Goal: Contribute content: Contribute content

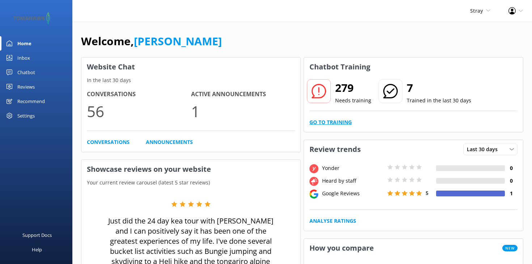
click at [335, 122] on link "Go to Training" at bounding box center [330, 122] width 42 height 8
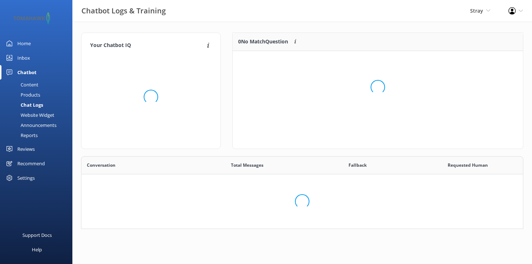
scroll to position [254, 441]
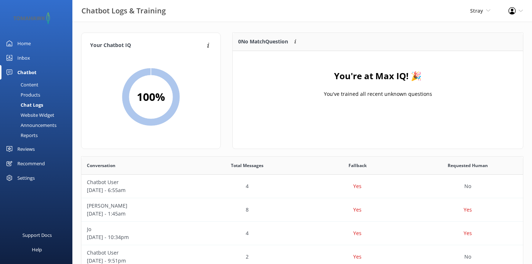
click at [33, 178] on div "Settings" at bounding box center [25, 178] width 17 height 14
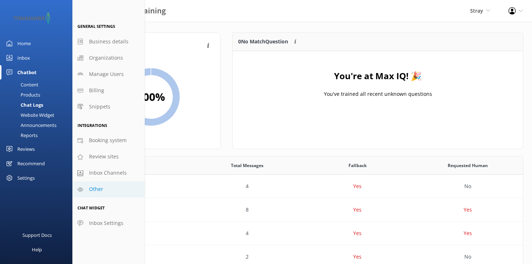
click at [101, 185] on span "Other" at bounding box center [96, 189] width 14 height 8
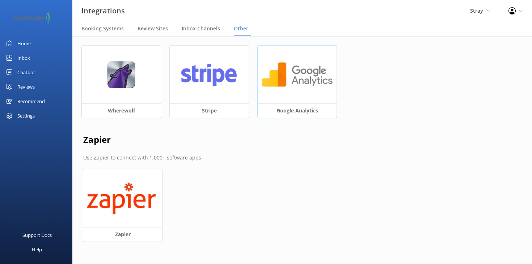
click at [278, 107] on h3 "Google Analytics" at bounding box center [297, 110] width 79 height 14
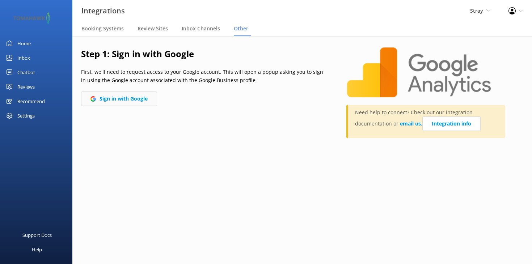
click at [124, 95] on button "Sign in with Google" at bounding box center [119, 99] width 76 height 14
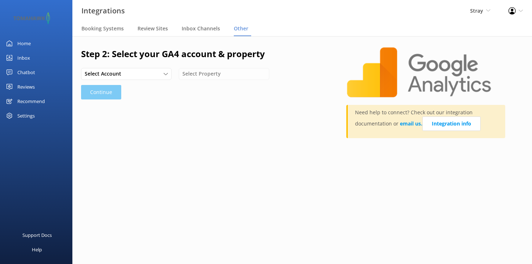
click at [144, 73] on div "Select Account" at bounding box center [126, 74] width 87 height 8
click at [148, 85] on link "Stray Ltd" at bounding box center [125, 89] width 89 height 14
click at [200, 75] on div "Stray Ltd Stray Ltd Select Property Loading.." at bounding box center [204, 74] width 247 height 12
click at [200, 75] on span "Select Property" at bounding box center [203, 74] width 43 height 8
click at [204, 87] on div "StrayTravel.com - GA4" at bounding box center [207, 88] width 48 height 7
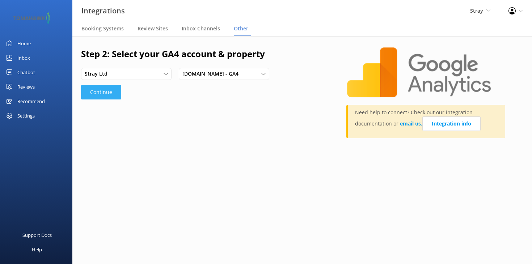
click at [97, 94] on button "Continue" at bounding box center [101, 92] width 40 height 14
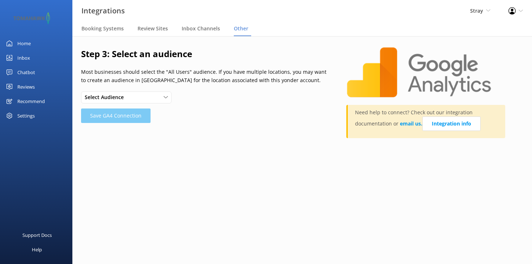
click at [145, 96] on div "Select Audience" at bounding box center [126, 97] width 87 height 8
click at [225, 129] on div "Step 3: Select an audience Most businesses should select the "All Users" audien…" at bounding box center [213, 96] width 265 height 98
click at [160, 93] on div "Select Audience All NZ Site Visitors - GA4 Checkout Viewed - GA4 NZ All Visitor…" at bounding box center [126, 98] width 90 height 12
click at [210, 98] on div "Select Audience All NZ Site Visitors - GA4 Checkout Viewed - GA4 NZ All Visitor…" at bounding box center [204, 98] width 247 height 12
click at [152, 95] on div "Select Audience" at bounding box center [126, 97] width 87 height 8
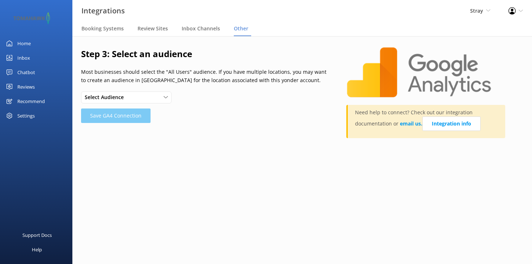
click at [214, 82] on p "Most businesses should select the "All Users" audience. If you have multiple lo…" at bounding box center [204, 76] width 247 height 16
click at [153, 96] on div "Select Audience" at bounding box center [126, 97] width 87 height 8
click at [132, 92] on div "Select Audience All NZ Site Visitors - GA4 Checkout Viewed - GA4 NZ All Visitor…" at bounding box center [126, 98] width 90 height 12
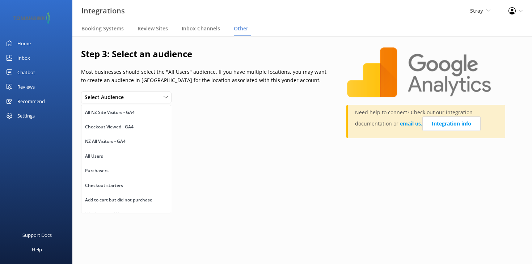
click at [147, 77] on p "Most businesses should select the "All Users" audience. If you have multiple lo…" at bounding box center [204, 76] width 247 height 16
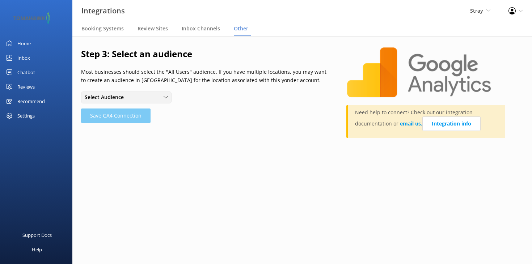
click at [117, 97] on span "Select Audience" at bounding box center [106, 97] width 43 height 8
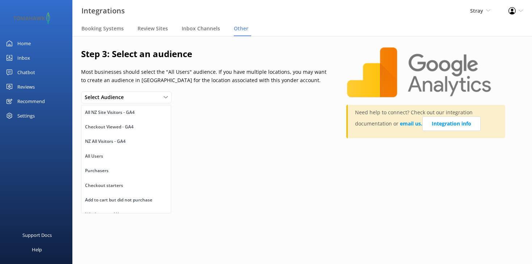
click at [113, 76] on p "Most businesses should select the "All Users" audience. If you have multiple lo…" at bounding box center [204, 76] width 247 height 16
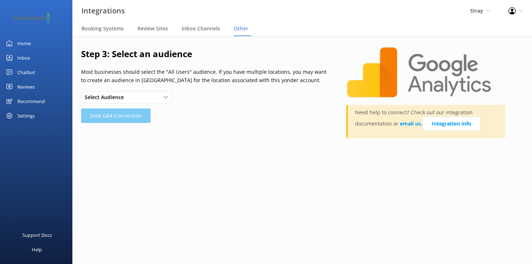
click at [62, 0] on div at bounding box center [36, 18] width 72 height 36
click at [116, 100] on span "Select Audience" at bounding box center [106, 97] width 43 height 8
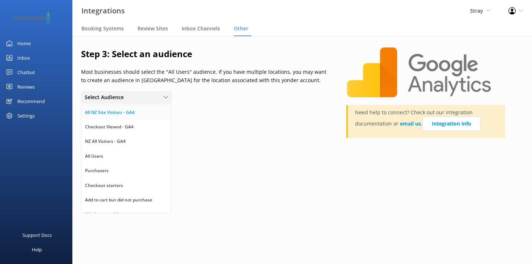
click at [116, 109] on div "All NZ Site Visitors - GA4" at bounding box center [110, 112] width 50 height 7
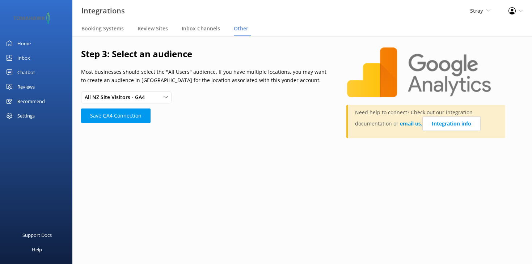
click at [162, 1] on div "Integrations Stray Stray Kirra Tours Flying Kiwi Profile Settings Logout" at bounding box center [266, 11] width 532 height 22
click at [145, 93] on span "All NZ Site Visitors - GA4" at bounding box center [117, 97] width 64 height 8
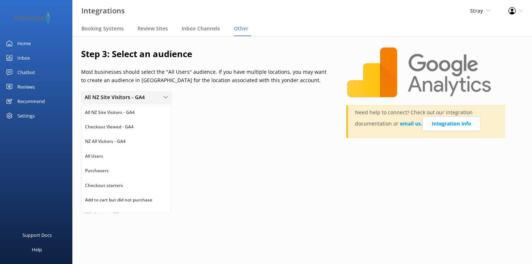
click at [145, 93] on span "All NZ Site Visitors - GA4" at bounding box center [117, 97] width 64 height 8
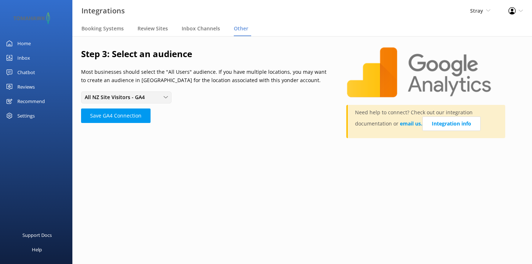
click at [124, 96] on span "All NZ Site Visitors - GA4" at bounding box center [117, 97] width 64 height 8
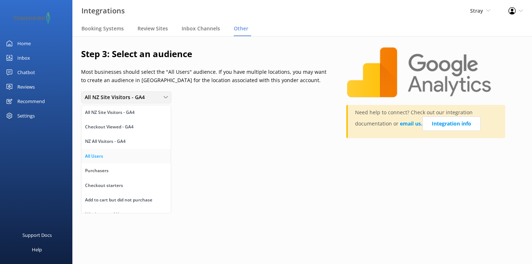
click at [119, 154] on link "All Users" at bounding box center [125, 156] width 89 height 14
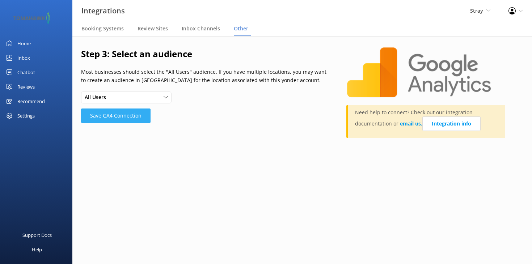
click at [122, 115] on button "Save GA4 Connection" at bounding box center [115, 116] width 69 height 14
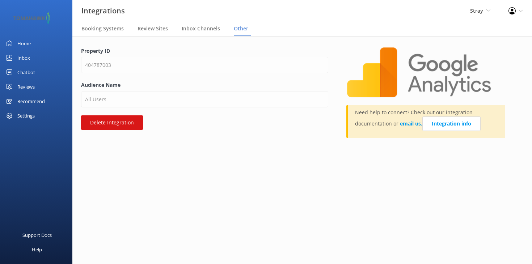
click at [29, 72] on div "Chatbot" at bounding box center [26, 72] width 18 height 14
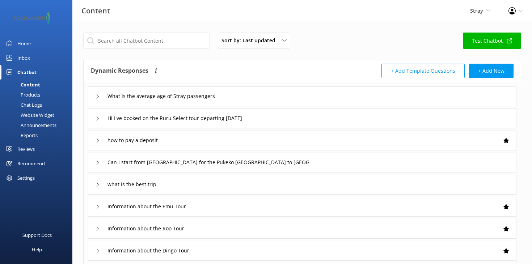
click at [31, 135] on div "Reports" at bounding box center [20, 135] width 33 height 10
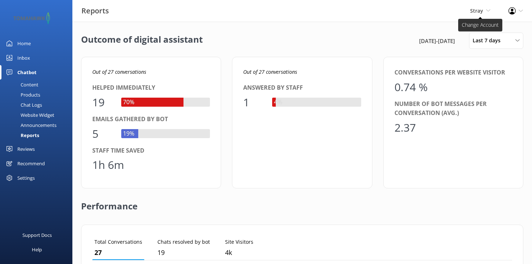
click at [485, 9] on span "Stray Stray Kirra Tours Flying Kiwi" at bounding box center [480, 11] width 20 height 8
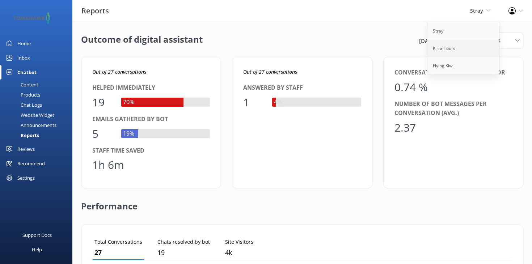
click at [466, 46] on link "Kirra Tours" at bounding box center [463, 48] width 72 height 17
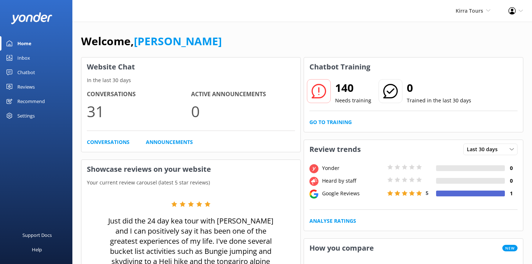
click at [25, 113] on div "Settings" at bounding box center [25, 116] width 17 height 14
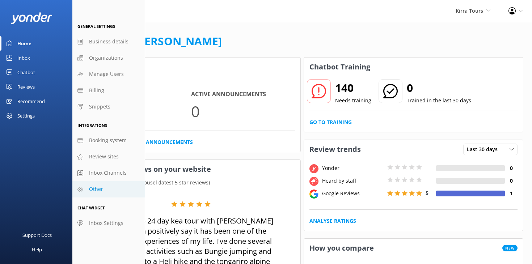
click at [96, 186] on span "Other" at bounding box center [96, 189] width 14 height 8
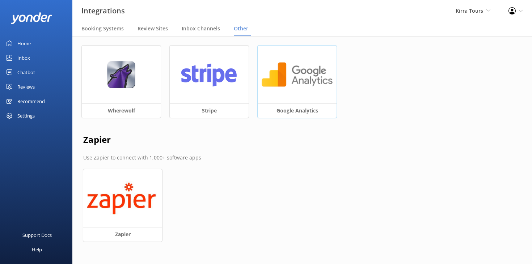
click at [294, 108] on h3 "Google Analytics" at bounding box center [297, 110] width 79 height 14
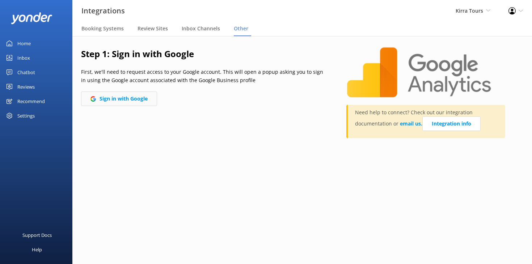
click at [133, 99] on button "Sign in with Google" at bounding box center [119, 99] width 76 height 14
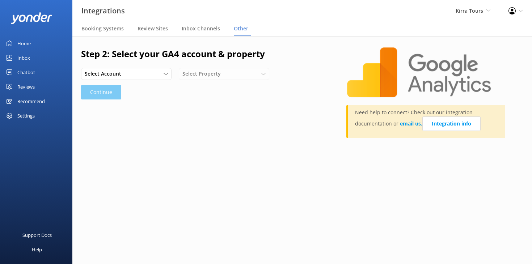
click at [139, 72] on div "Select Account" at bounding box center [126, 74] width 87 height 8
click at [131, 99] on link "Kirra Tours" at bounding box center [125, 103] width 89 height 14
click at [198, 74] on span "Select Property" at bounding box center [203, 74] width 43 height 8
click at [199, 86] on div "www.kirratours.co.nz - GA4" at bounding box center [207, 88] width 48 height 7
click at [103, 93] on button "Continue" at bounding box center [101, 92] width 40 height 14
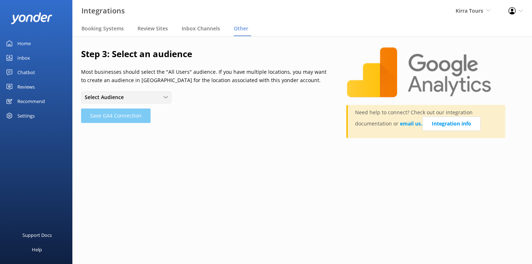
click at [114, 97] on span "Select Audience" at bounding box center [106, 97] width 43 height 8
click at [112, 111] on link "All Users" at bounding box center [125, 112] width 89 height 14
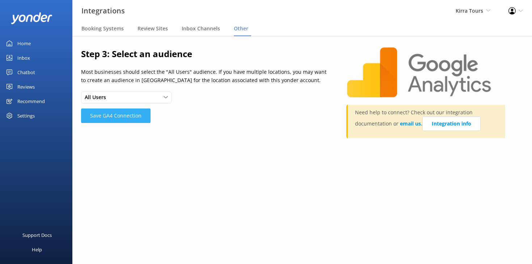
click at [111, 115] on button "Save GA4 Connection" at bounding box center [115, 116] width 69 height 14
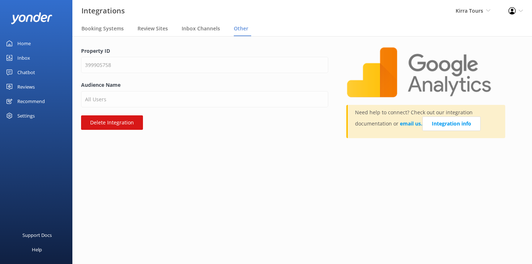
click at [31, 72] on div "Chatbot" at bounding box center [26, 72] width 18 height 14
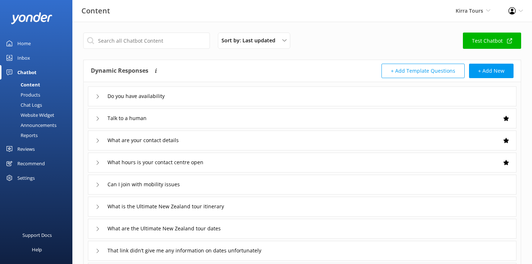
click at [25, 136] on div "Reports" at bounding box center [20, 135] width 33 height 10
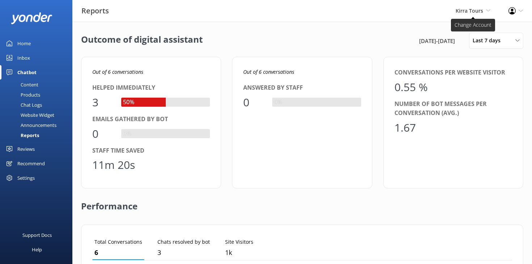
click at [469, 11] on span "Kirra Tours" at bounding box center [468, 10] width 27 height 7
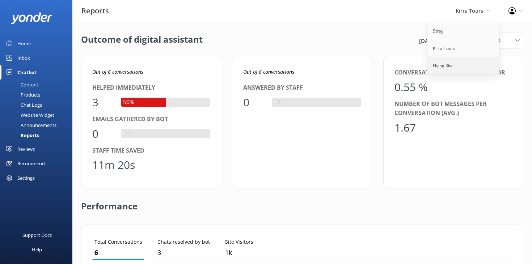
click at [447, 66] on link "Flying Kiwi" at bounding box center [463, 65] width 72 height 17
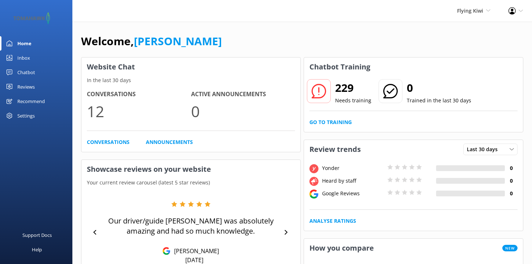
click at [27, 70] on div "Chatbot" at bounding box center [26, 72] width 18 height 14
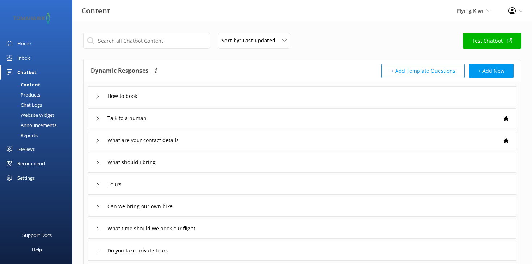
click at [33, 133] on div "Reports" at bounding box center [20, 135] width 33 height 10
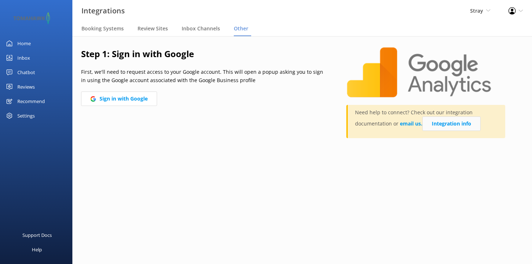
click at [439, 123] on link "Integration info" at bounding box center [451, 123] width 58 height 14
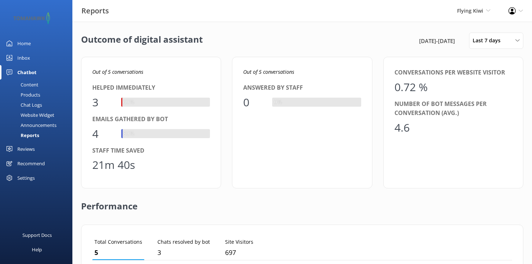
scroll to position [73, 420]
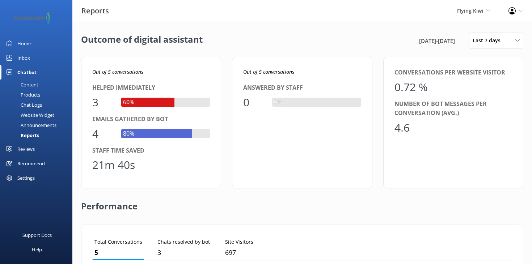
click at [27, 43] on div "Home" at bounding box center [23, 43] width 13 height 14
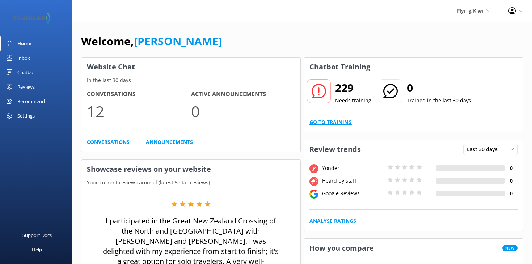
click at [339, 120] on link "Go to Training" at bounding box center [330, 122] width 42 height 8
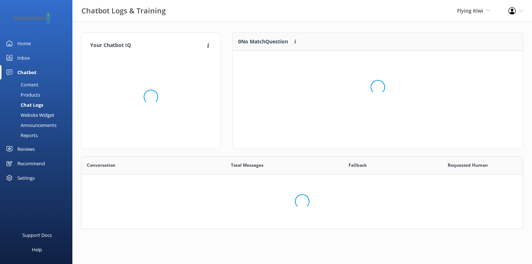
scroll to position [91, 290]
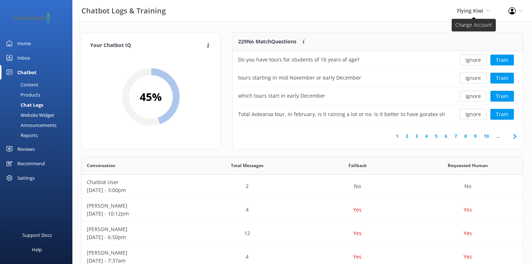
click at [469, 10] on span "Flying Kiwi" at bounding box center [470, 10] width 26 height 7
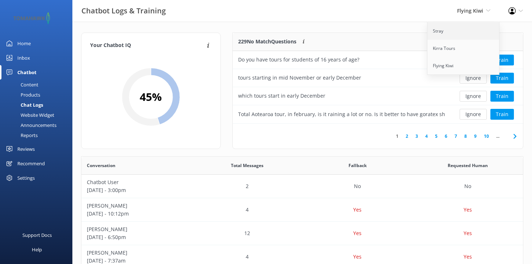
click at [455, 37] on link "Stray" at bounding box center [463, 30] width 72 height 17
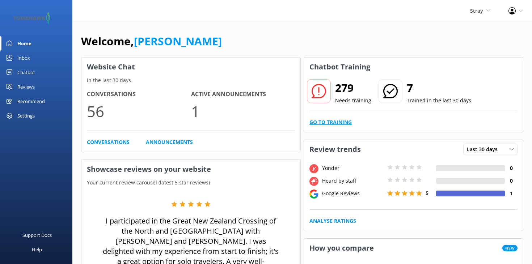
click at [340, 121] on link "Go to Training" at bounding box center [330, 122] width 42 height 8
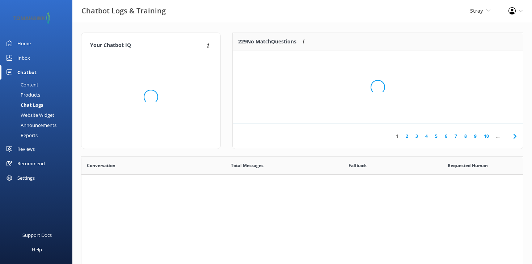
scroll to position [254, 441]
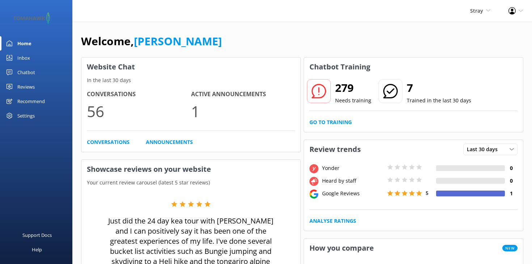
click at [33, 55] on link "Inbox" at bounding box center [36, 58] width 72 height 14
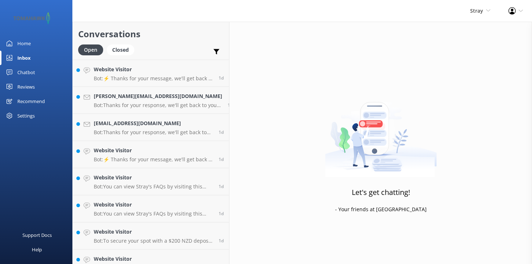
click at [33, 43] on link "Home" at bounding box center [36, 43] width 72 height 14
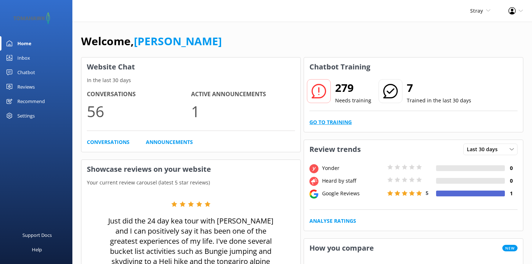
click at [325, 122] on link "Go to Training" at bounding box center [330, 122] width 42 height 8
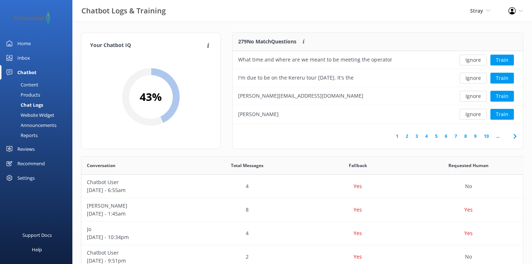
scroll to position [91, 290]
click at [30, 147] on div "Reviews" at bounding box center [25, 149] width 17 height 14
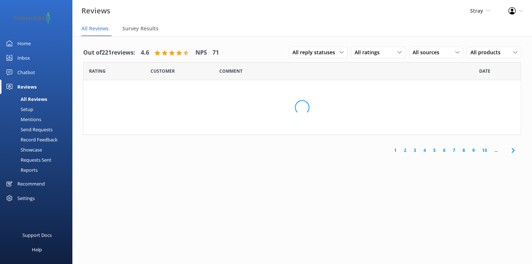
click at [30, 181] on div "Recommend" at bounding box center [30, 184] width 27 height 14
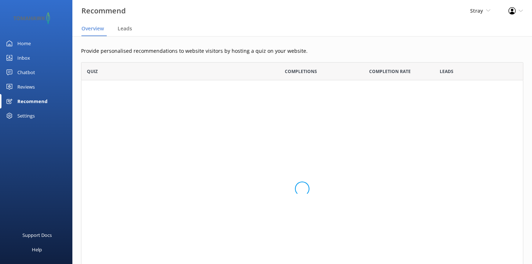
scroll to position [55, 442]
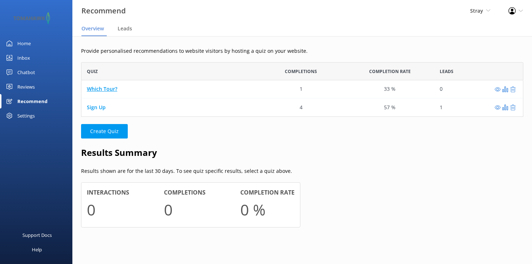
click at [107, 88] on link "Which Tour?" at bounding box center [102, 89] width 30 height 7
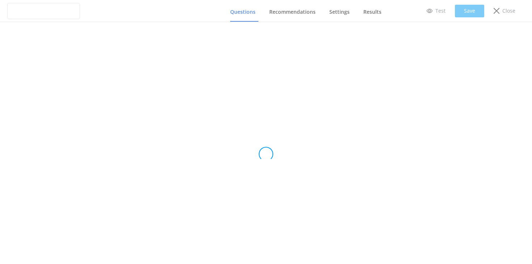
type input "Which Tour?"
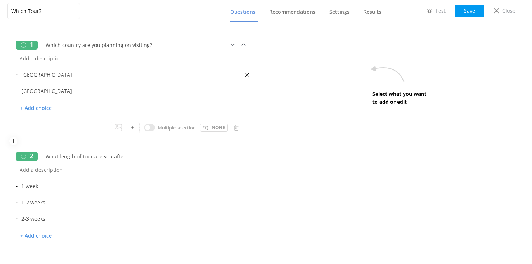
click at [35, 75] on input "[GEOGRAPHIC_DATA]" at bounding box center [131, 75] width 226 height 16
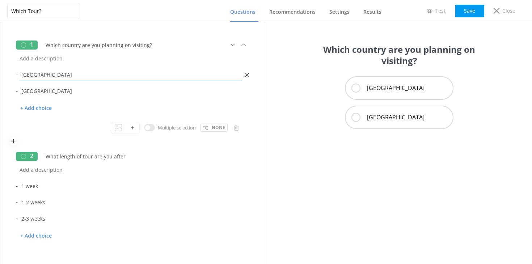
click at [35, 75] on input "[GEOGRAPHIC_DATA]" at bounding box center [131, 75] width 226 height 16
type input "South East Asia"
click at [86, 48] on input "Which country are you planning on visiting?" at bounding box center [122, 45] width 161 height 16
drag, startPoint x: 146, startPoint y: 45, endPoint x: 53, endPoint y: 45, distance: 93.0
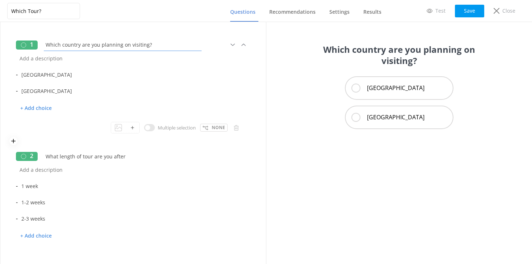
click at [53, 45] on input "Which country are you planning on visiting?" at bounding box center [122, 45] width 161 height 16
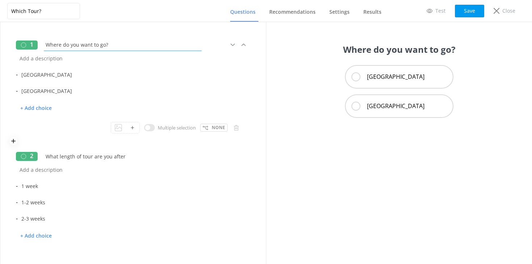
drag, startPoint x: 104, startPoint y: 46, endPoint x: 55, endPoint y: 46, distance: 48.8
click at [55, 46] on input "Where do you want to go?" at bounding box center [122, 45] width 161 height 16
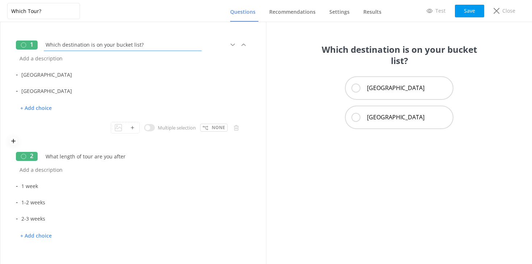
click at [131, 46] on input "Which destination is on your bucket list?" at bounding box center [122, 45] width 161 height 16
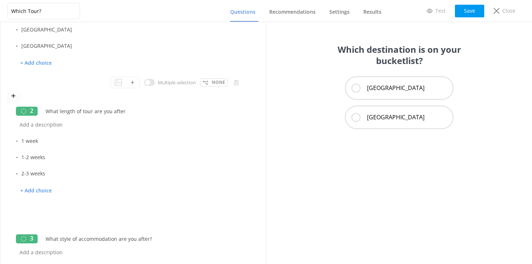
scroll to position [46, 0]
type input "Which destination is on your bucketlist?"
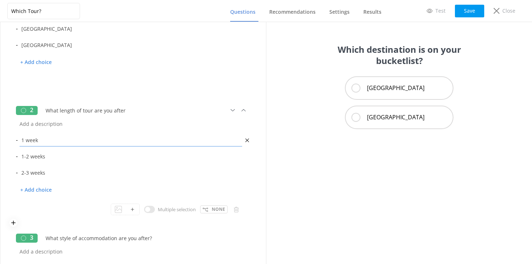
click at [75, 143] on input "1 week" at bounding box center [131, 140] width 226 height 16
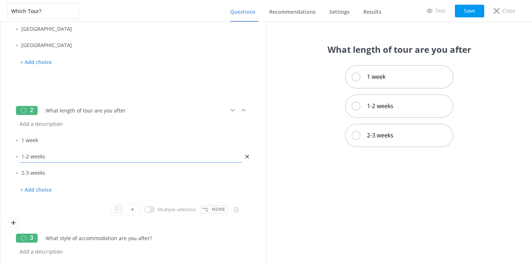
click at [75, 158] on input "1-2 weeks" at bounding box center [131, 156] width 226 height 16
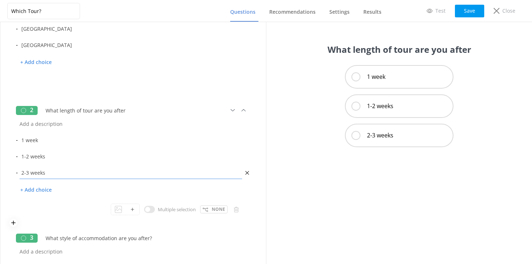
click at [75, 171] on input "2-3 weeks" at bounding box center [131, 173] width 226 height 16
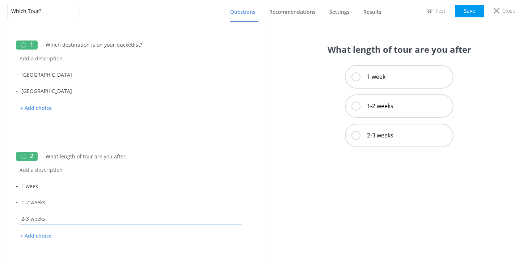
scroll to position [0, 0]
click at [462, 11] on button "Save" at bounding box center [469, 11] width 29 height 13
click at [436, 9] on p "Test" at bounding box center [440, 11] width 10 height 8
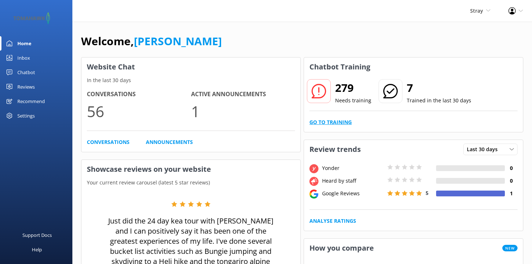
click at [343, 123] on link "Go to Training" at bounding box center [330, 122] width 42 height 8
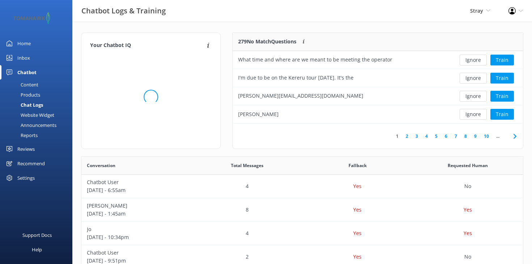
scroll to position [91, 290]
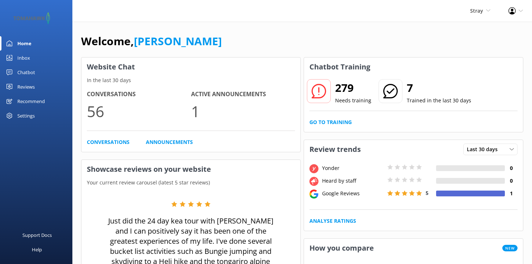
click at [27, 100] on div "Recommend" at bounding box center [30, 101] width 27 height 14
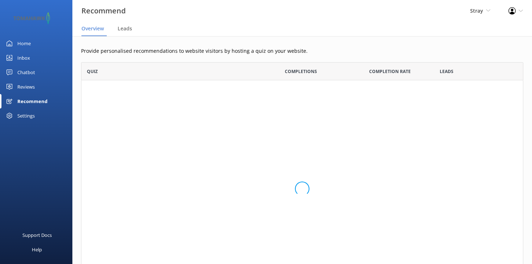
scroll to position [55, 442]
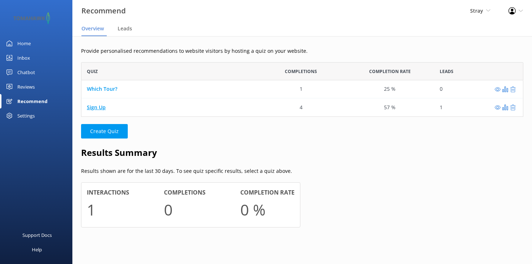
click at [96, 109] on link "Sign Up" at bounding box center [96, 107] width 19 height 7
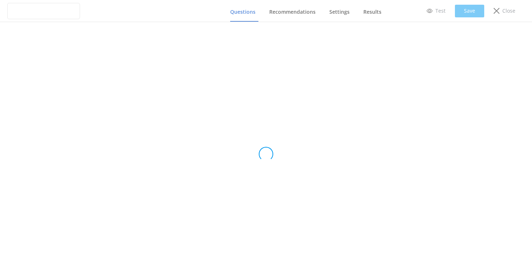
type input "Sign Up"
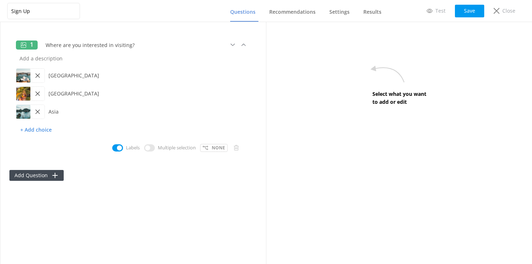
click at [39, 77] on use at bounding box center [37, 75] width 4 height 4
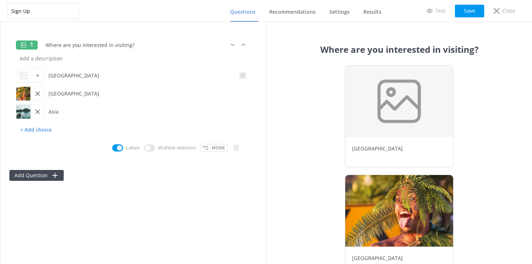
click at [244, 76] on icon at bounding box center [242, 75] width 7 height 7
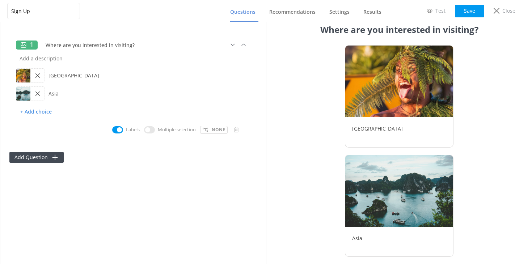
scroll to position [20, 0]
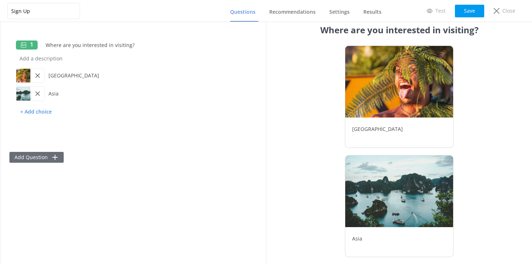
click at [37, 157] on button "Add Question" at bounding box center [36, 157] width 54 height 11
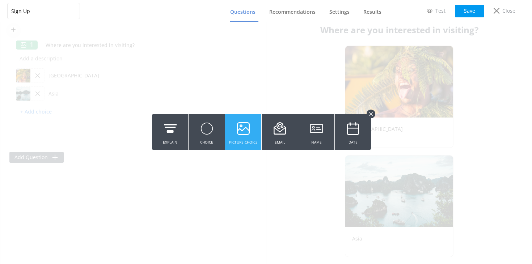
click at [242, 137] on icon at bounding box center [243, 129] width 13 height 20
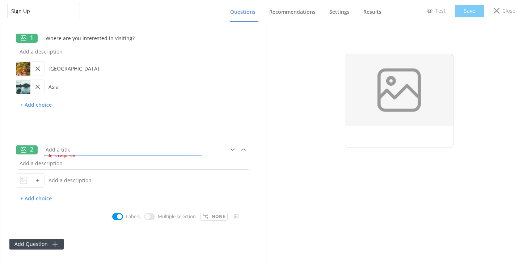
scroll to position [0, 0]
click at [288, 17] on link "Recommendations" at bounding box center [293, 12] width 49 height 19
click at [237, 218] on use at bounding box center [236, 216] width 5 height 5
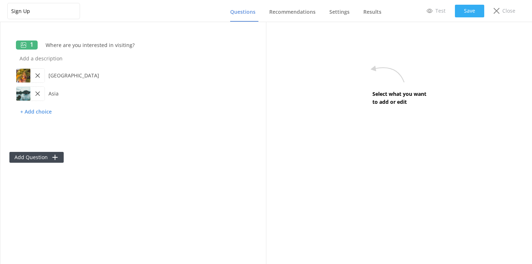
click at [479, 10] on button "Save" at bounding box center [469, 11] width 29 height 13
click at [303, 12] on span "Recommendations" at bounding box center [292, 11] width 46 height 7
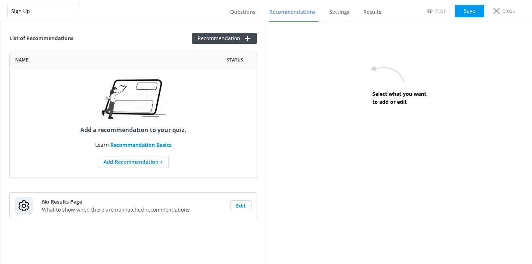
scroll to position [127, 247]
click at [344, 13] on span "Settings" at bounding box center [339, 11] width 20 height 7
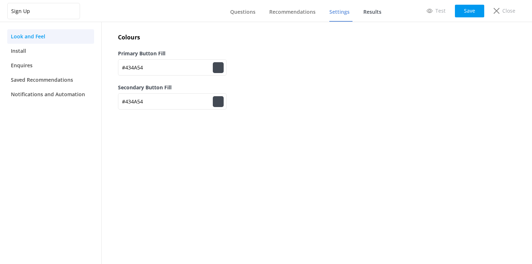
click at [372, 13] on span "Results" at bounding box center [372, 11] width 18 height 7
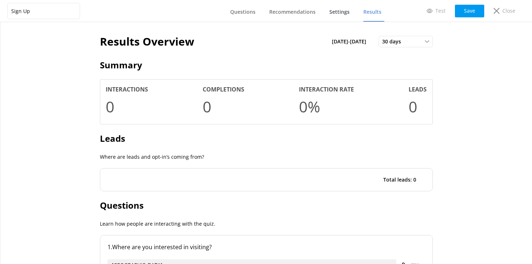
click at [337, 12] on span "Settings" at bounding box center [339, 11] width 20 height 7
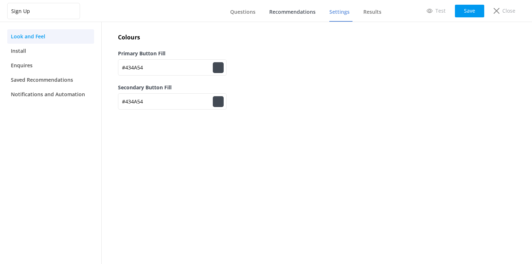
click at [307, 9] on span "Recommendations" at bounding box center [292, 11] width 46 height 7
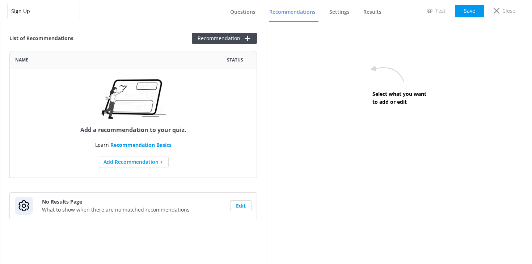
scroll to position [127, 247]
